Goal: Obtain resource: Obtain resource

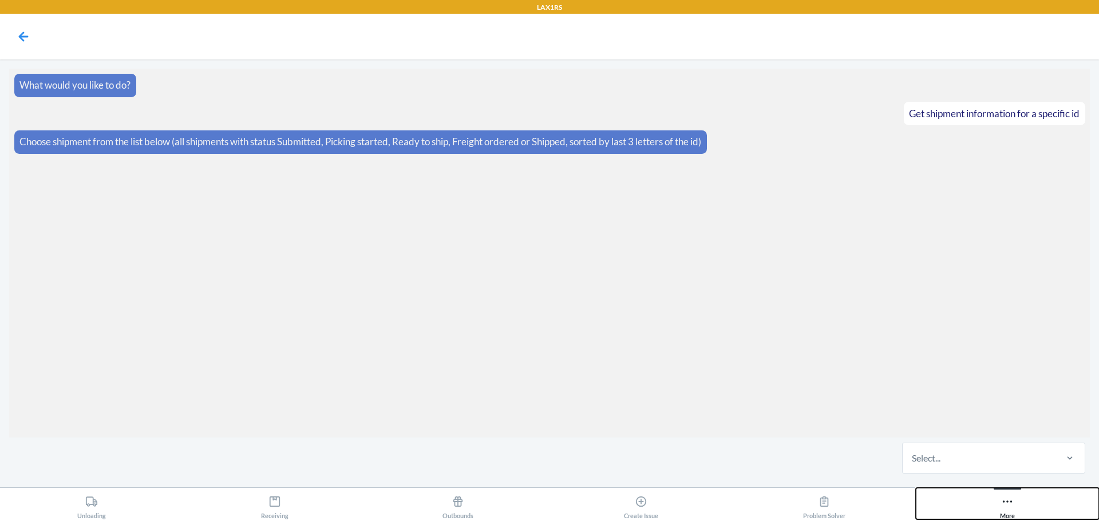
click at [1028, 505] on button "More" at bounding box center [1007, 503] width 183 height 31
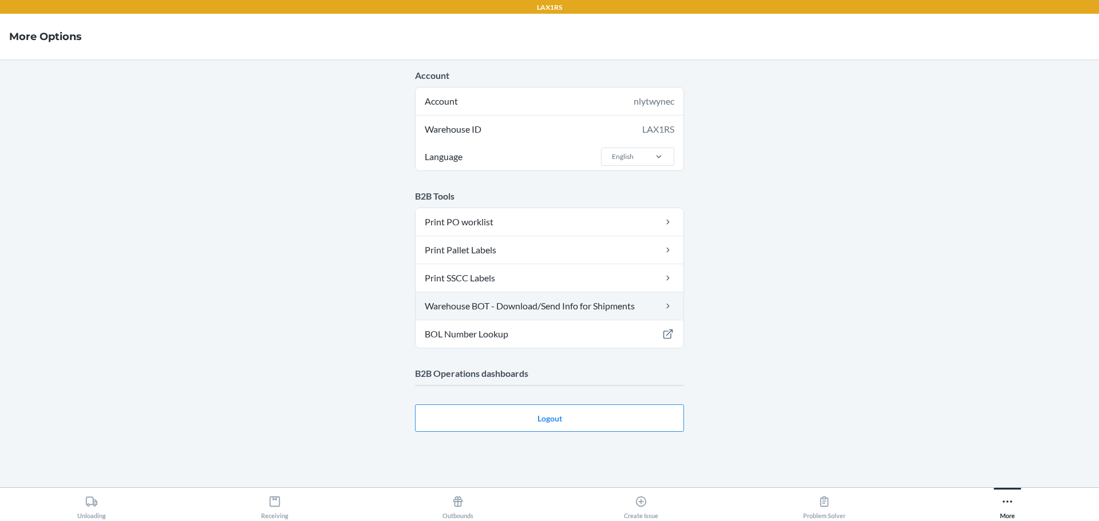
click at [529, 303] on link "Warehouse BOT - Download/Send Info for Shipments" at bounding box center [549, 305] width 268 height 27
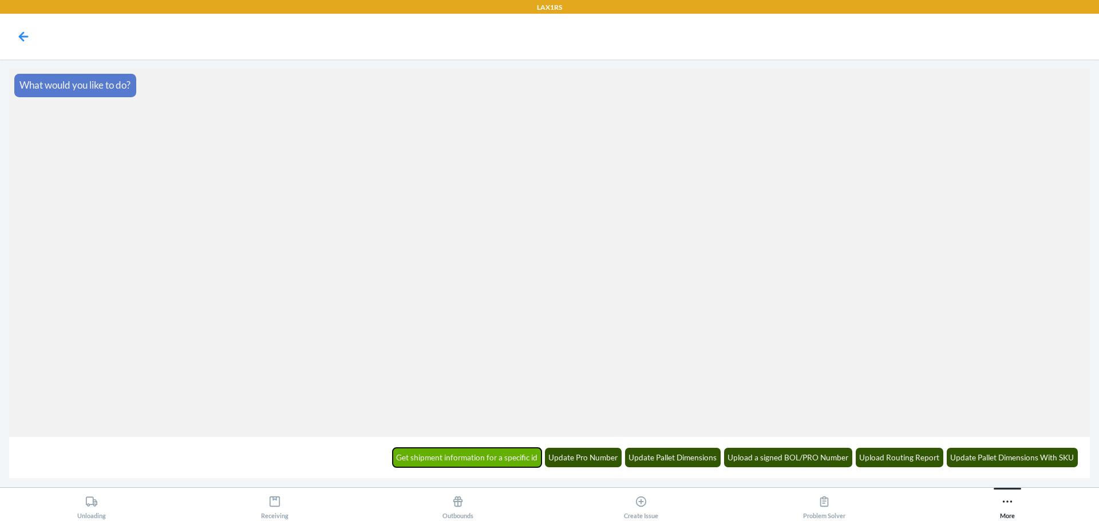
click at [477, 448] on button "Get shipment information for a specific id" at bounding box center [467, 457] width 149 height 19
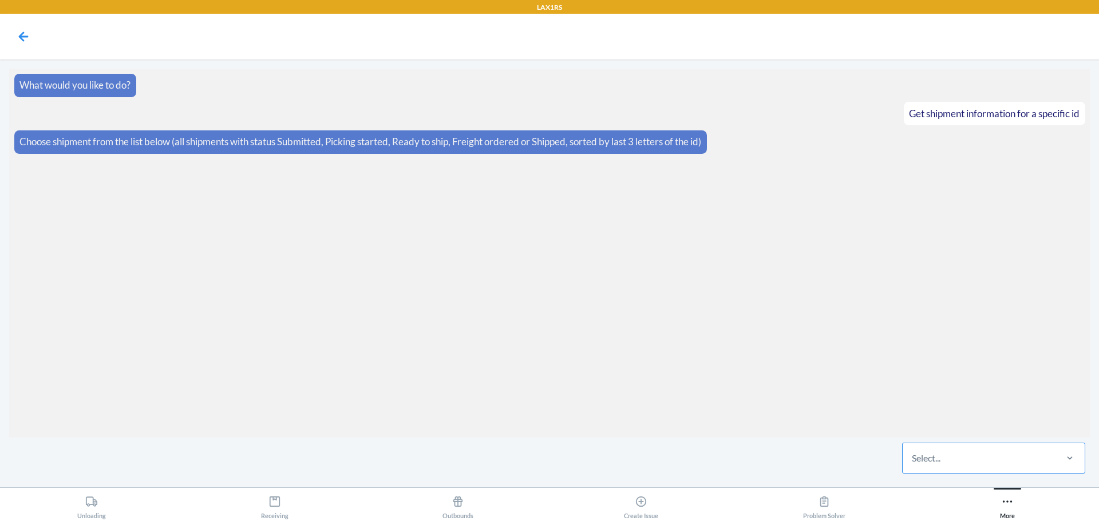
drag, startPoint x: 953, startPoint y: 450, endPoint x: 962, endPoint y: 449, distance: 9.2
click at [953, 450] on div "Select..." at bounding box center [978, 458] width 152 height 30
click at [913, 451] on input "Select..." at bounding box center [912, 458] width 1 height 14
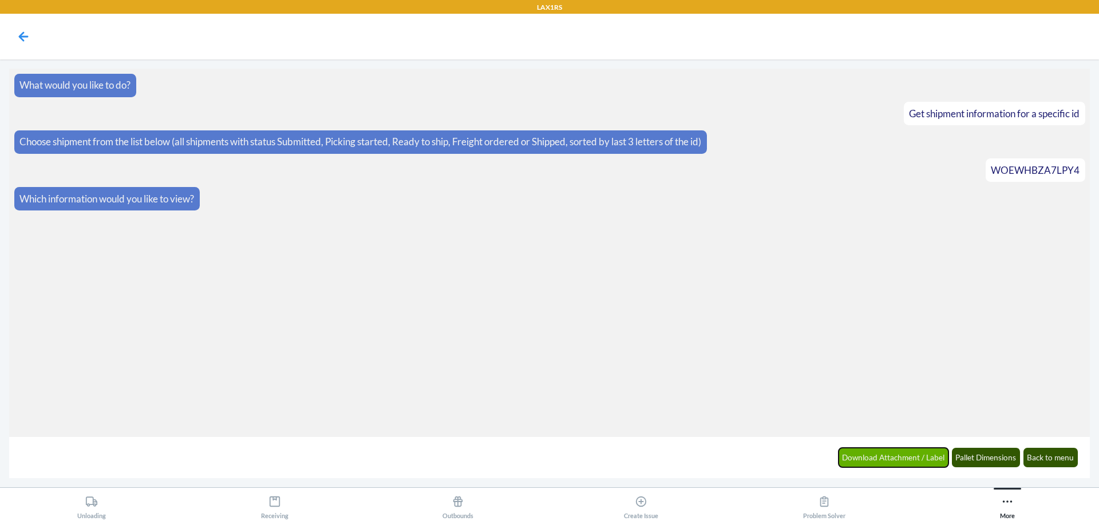
click at [897, 459] on button "Download Attachment / Label" at bounding box center [893, 457] width 110 height 19
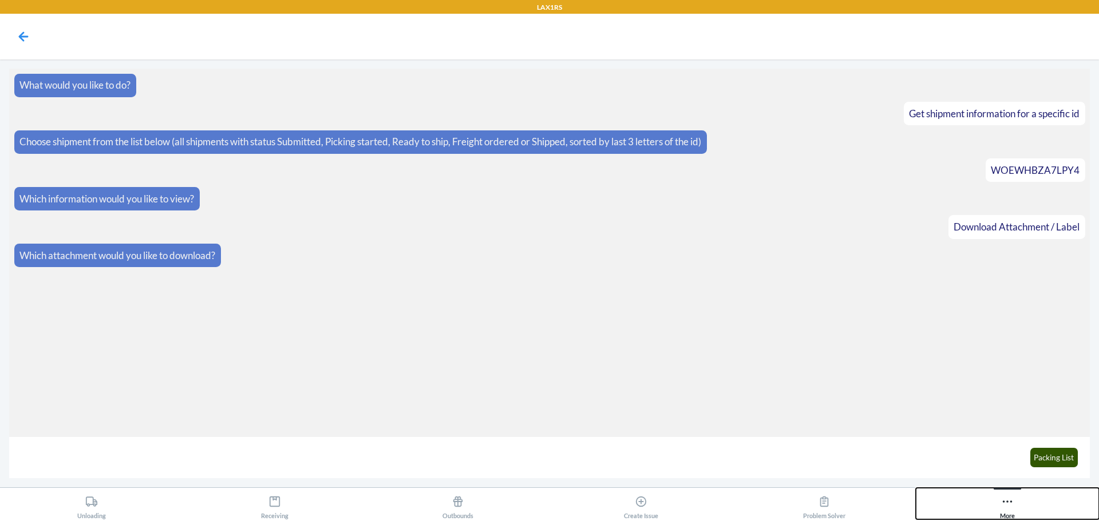
click at [1001, 514] on div "More" at bounding box center [1007, 505] width 15 height 29
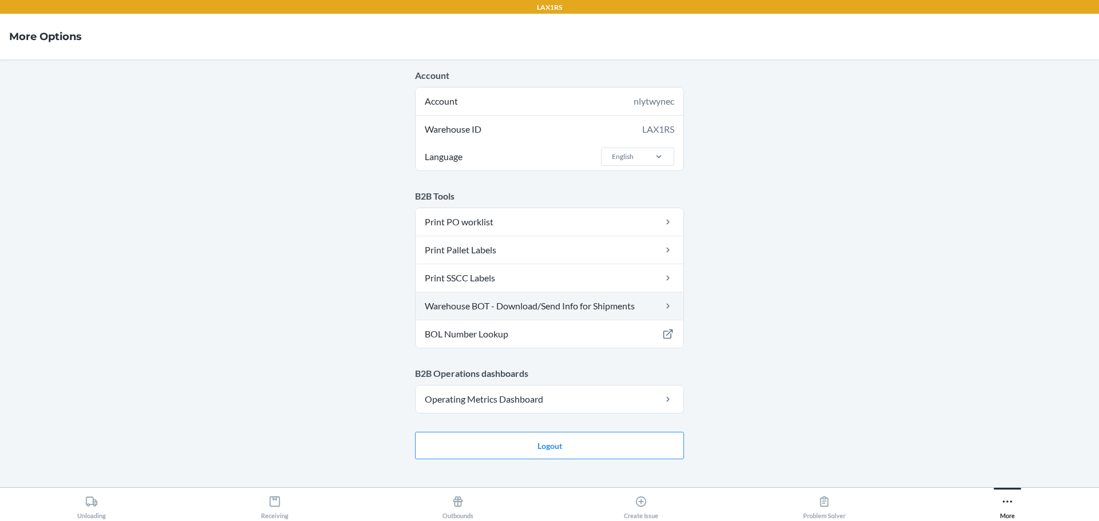
click at [606, 304] on link "Warehouse BOT - Download/Send Info for Shipments" at bounding box center [549, 305] width 268 height 27
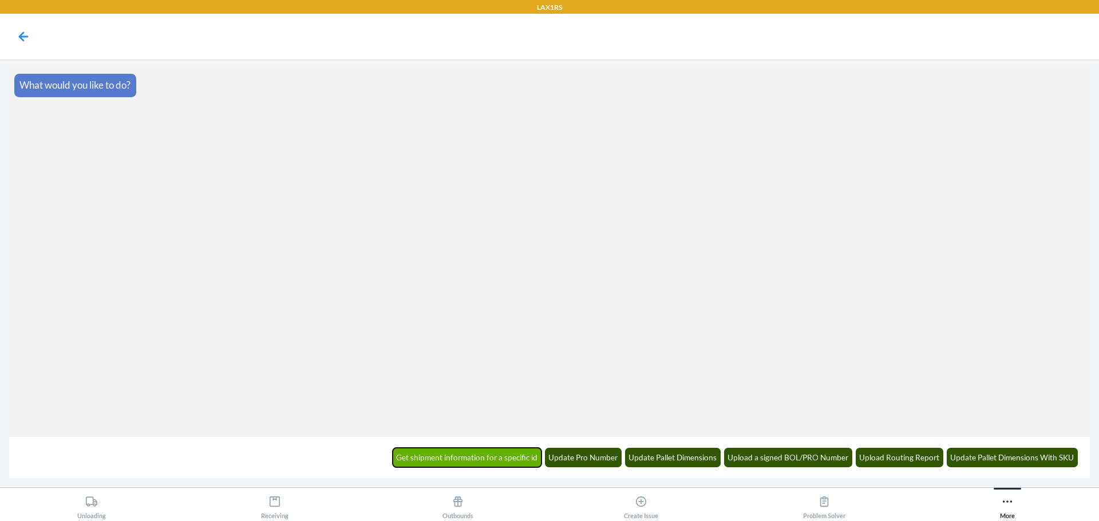
click at [482, 463] on button "Get shipment information for a specific id" at bounding box center [467, 457] width 149 height 19
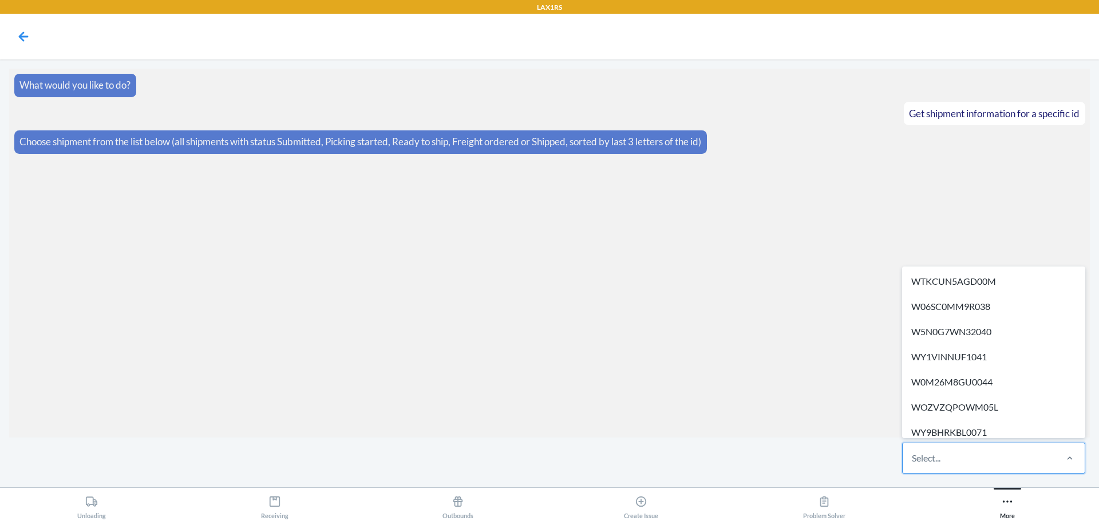
drag, startPoint x: 1007, startPoint y: 462, endPoint x: 1008, endPoint y: 456, distance: 6.0
click at [1007, 461] on div "Select..." at bounding box center [978, 458] width 152 height 30
click at [913, 461] on input "option WTKCUN5AGD00M focused, 1 of 685. 685 results available. Use Up and Down …" at bounding box center [912, 458] width 1 height 14
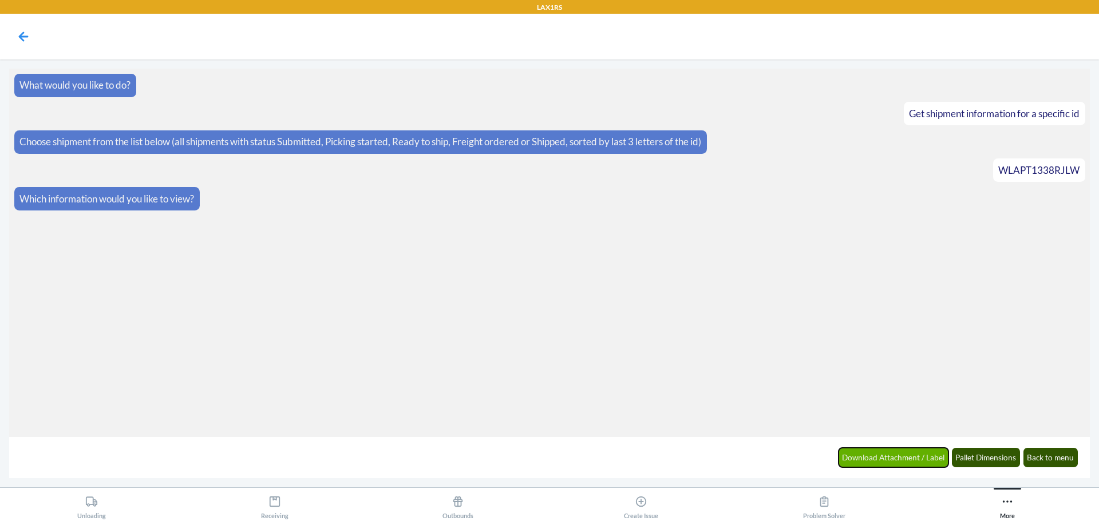
click at [917, 454] on button "Download Attachment / Label" at bounding box center [893, 457] width 110 height 19
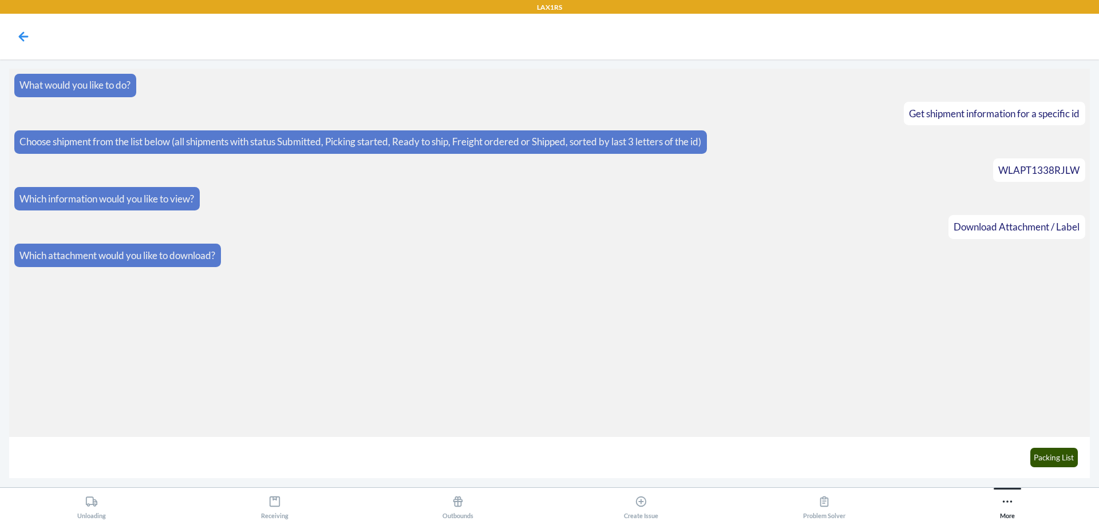
click at [966, 391] on section "What would you like to do? Get shipment information for a specific id Choose sh…" at bounding box center [549, 253] width 1080 height 369
